Goal: Find specific page/section: Find specific page/section

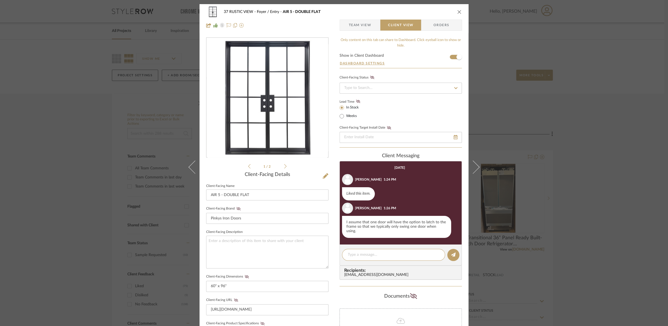
click at [454, 12] on div "37 RUSTIC VIEW Foyer / Entry AIR 5 - DOUBLE FLAT" at bounding box center [334, 11] width 256 height 11
click at [459, 11] on icon "close" at bounding box center [459, 12] width 4 height 4
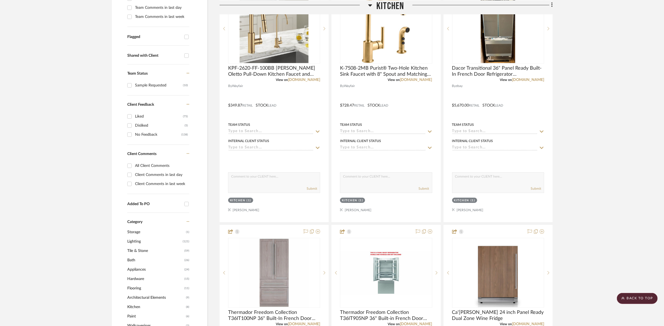
scroll to position [92, 0]
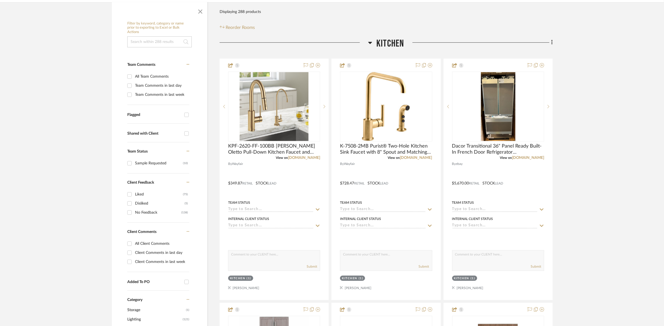
click at [373, 44] on h3 "Kitchen" at bounding box center [386, 44] width 36 height 12
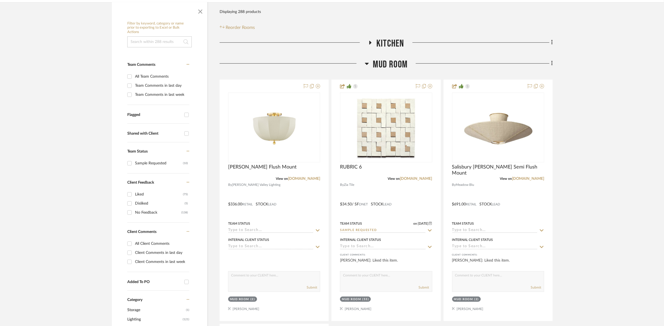
click at [374, 63] on span "Mud Room" at bounding box center [390, 65] width 35 height 12
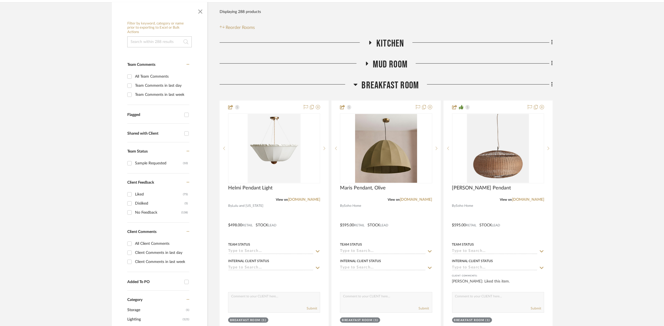
click at [370, 80] on span "Breakfast Room" at bounding box center [390, 86] width 57 height 12
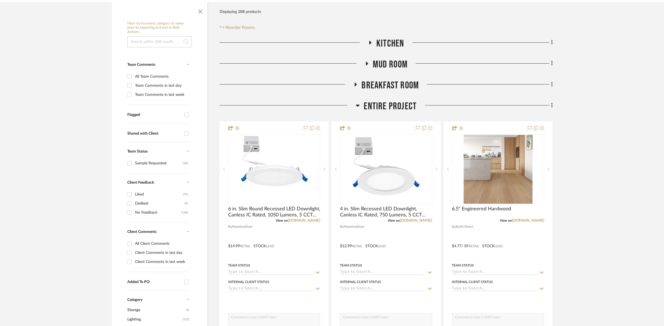
click at [372, 105] on span "Entire Project" at bounding box center [390, 107] width 53 height 12
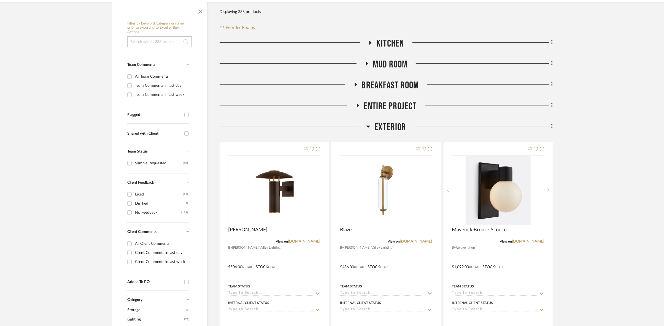
click at [375, 43] on h3 "Kitchen" at bounding box center [386, 44] width 36 height 12
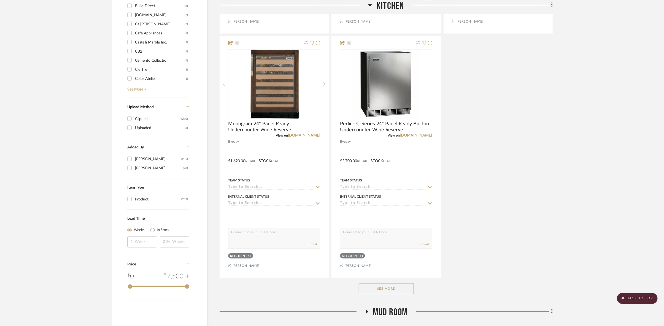
scroll to position [612, 0]
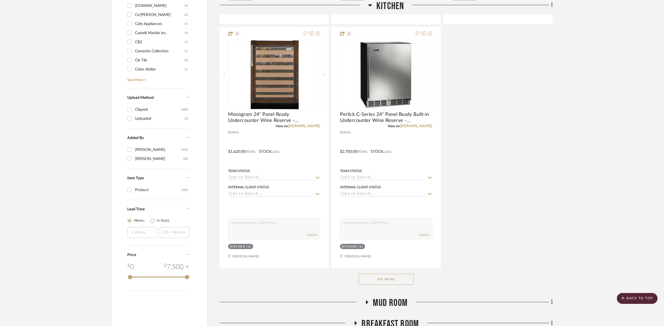
click at [395, 279] on button "See More" at bounding box center [386, 279] width 55 height 11
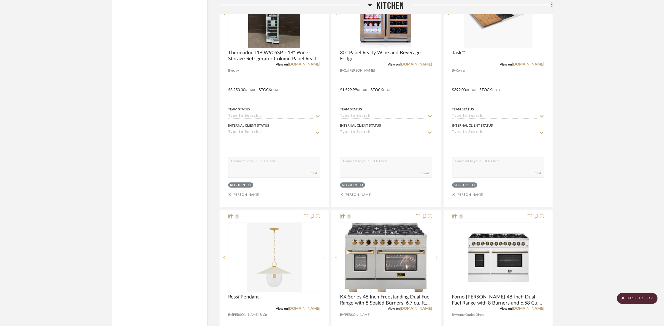
scroll to position [1010, 0]
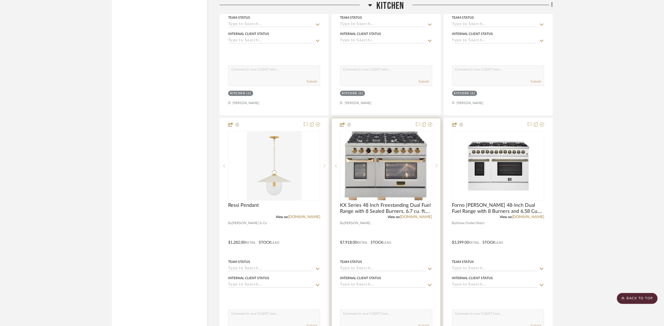
click at [381, 177] on img "0" at bounding box center [386, 165] width 83 height 69
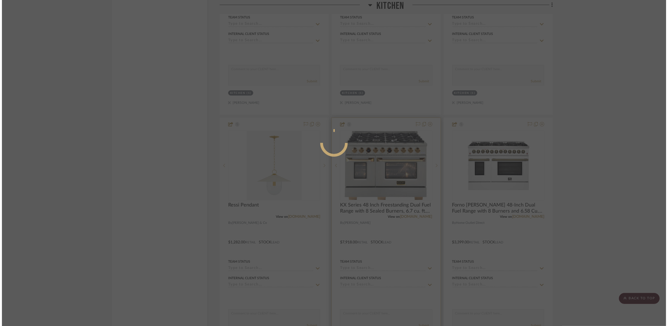
scroll to position [0, 0]
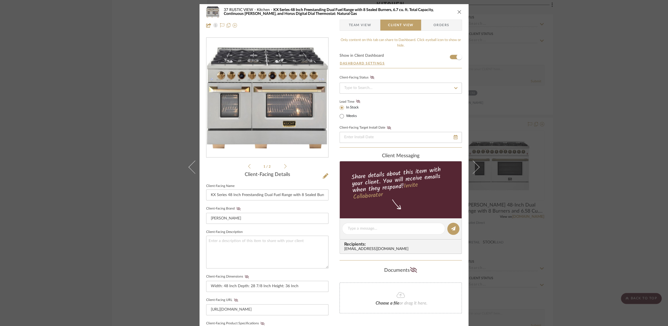
click at [129, 121] on div "37 RUSTIC VIEW Kitchen KX Series 48 Inch Freestanding Dual Fuel Range with 8 Se…" at bounding box center [334, 163] width 668 height 326
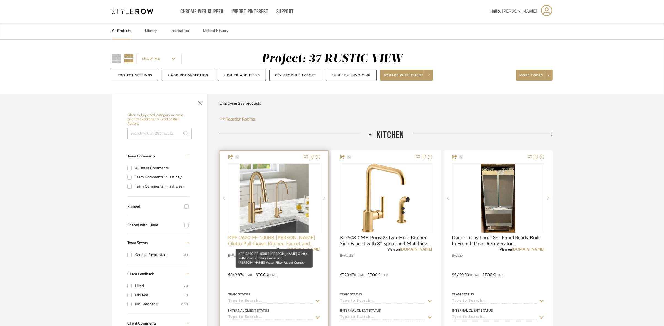
click at [253, 240] on span "KPF-2620-FF-100BB KRAUS Oletto Pull-Down Kitchen Faucet and Purita Water Filter…" at bounding box center [274, 241] width 92 height 12
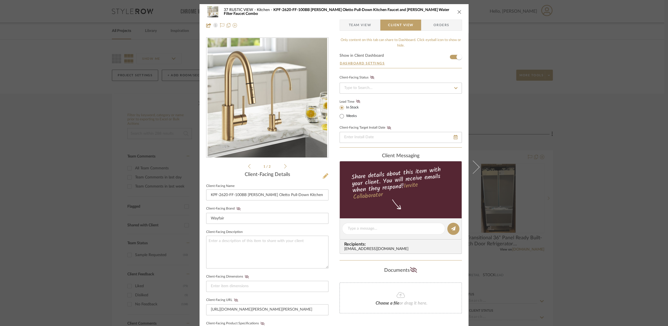
click at [323, 177] on icon at bounding box center [326, 176] width 6 height 6
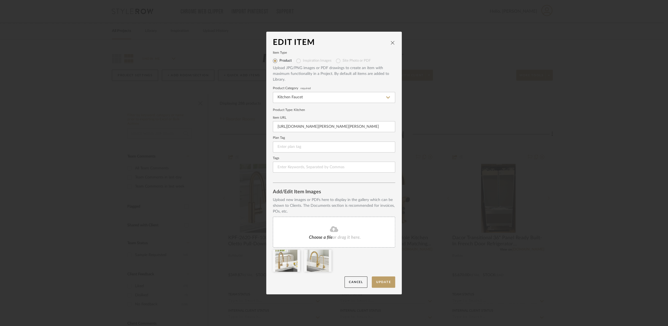
click at [390, 42] on icon "close" at bounding box center [392, 42] width 4 height 4
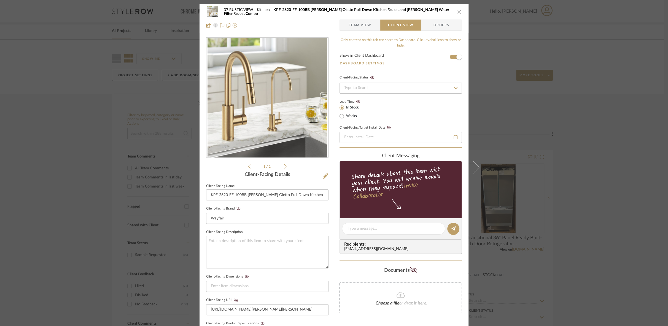
click at [507, 121] on div "37 RUSTIC VIEW Kitchen KPF-2620-FF-100BB KRAUS Oletto Pull-Down Kitchen Faucet …" at bounding box center [334, 163] width 668 height 326
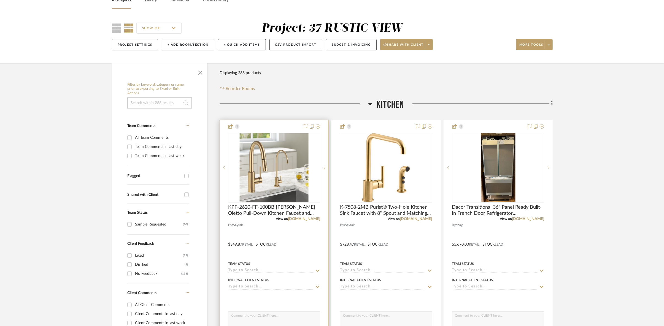
scroll to position [61, 0]
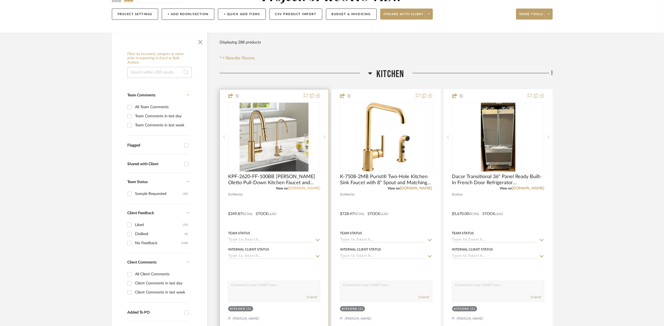
click at [308, 187] on link "wayfair.com" at bounding box center [304, 188] width 32 height 4
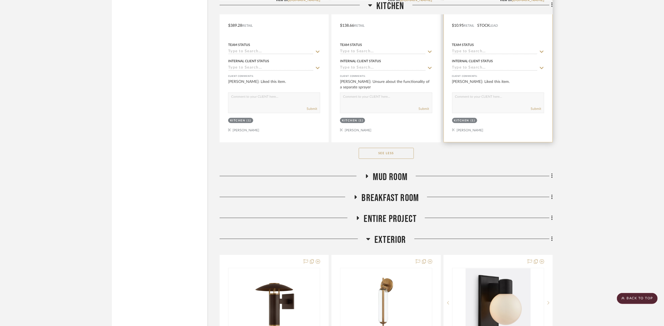
scroll to position [5631, 0]
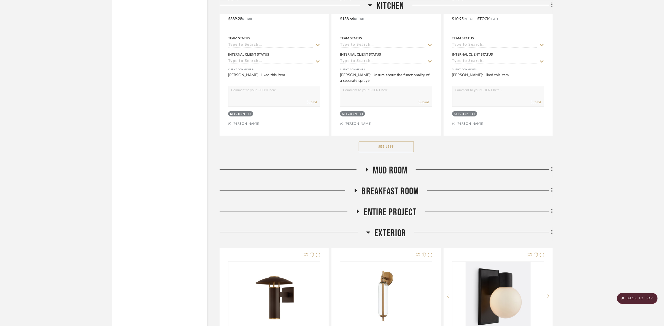
click at [360, 186] on h3 "Breakfast Room" at bounding box center [386, 192] width 66 height 12
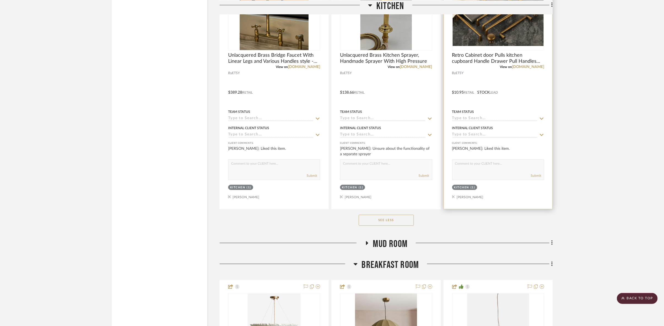
scroll to position [5661, 0]
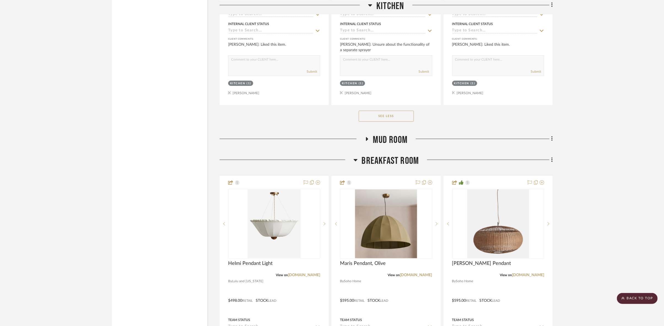
click at [396, 134] on span "Mud Room" at bounding box center [390, 140] width 35 height 12
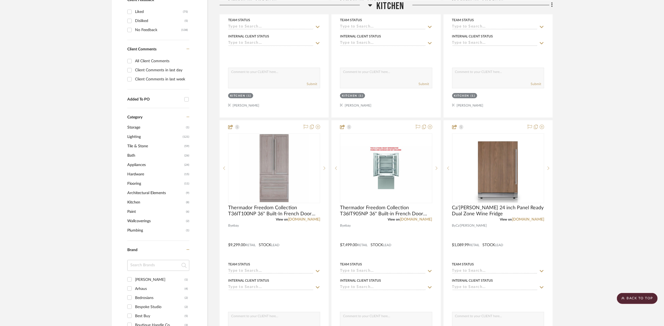
scroll to position [275, 0]
click at [150, 187] on span "Architectural Elements" at bounding box center [155, 191] width 57 height 9
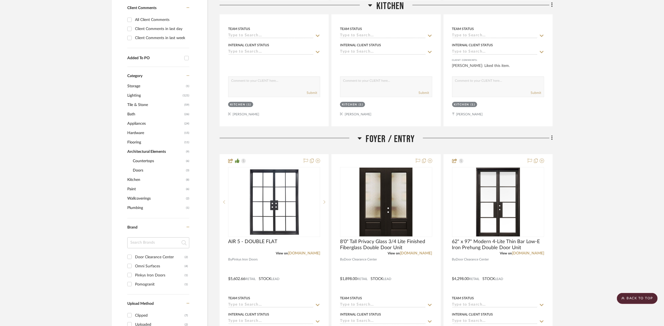
scroll to position [244, 0]
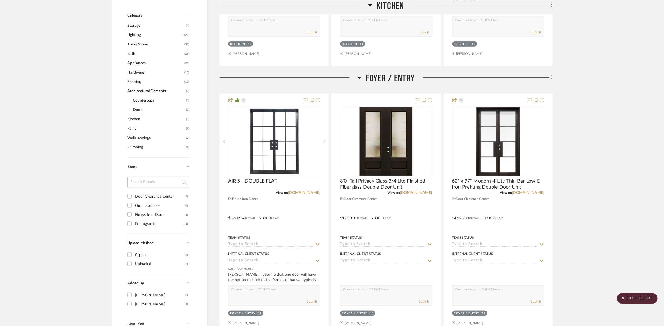
scroll to position [244, 0]
